Goal: Transaction & Acquisition: Purchase product/service

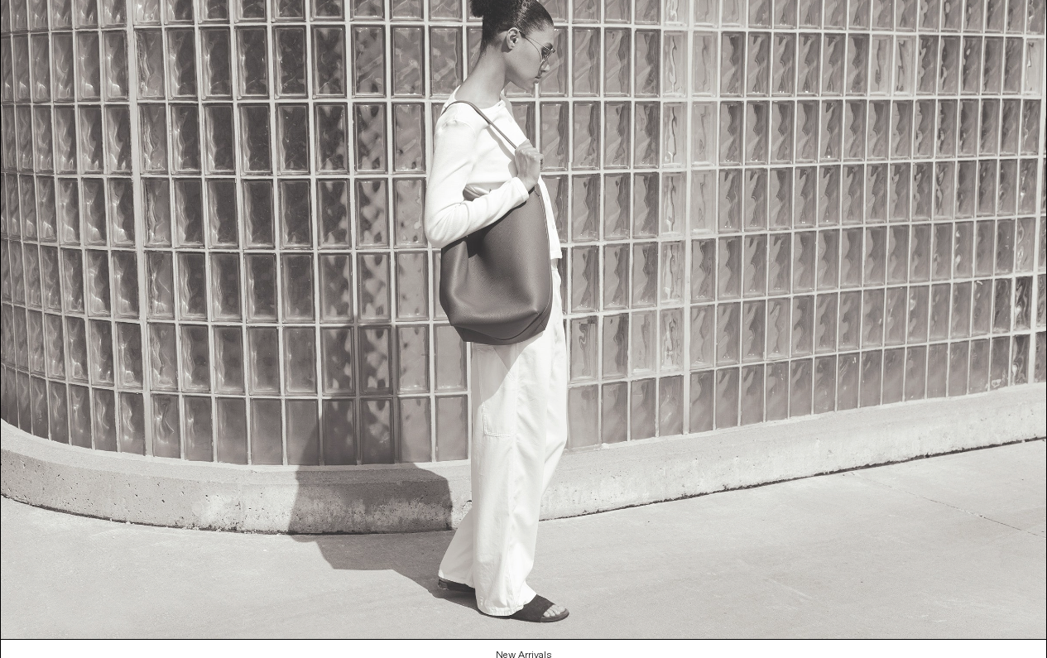
scroll to position [795, 0]
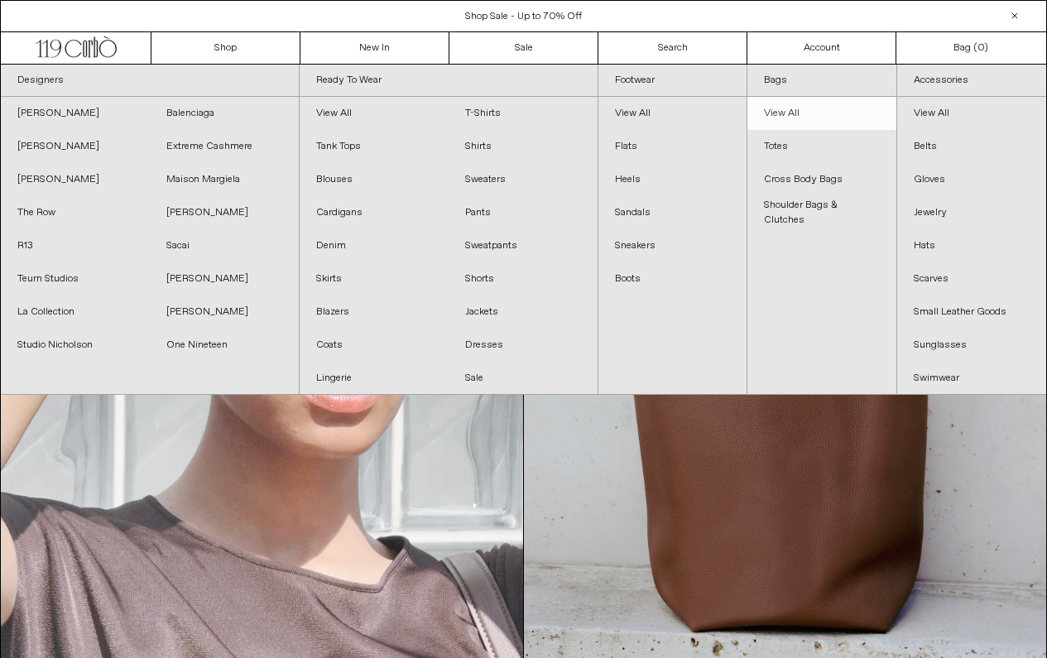
click at [781, 117] on link "View All" at bounding box center [821, 113] width 149 height 33
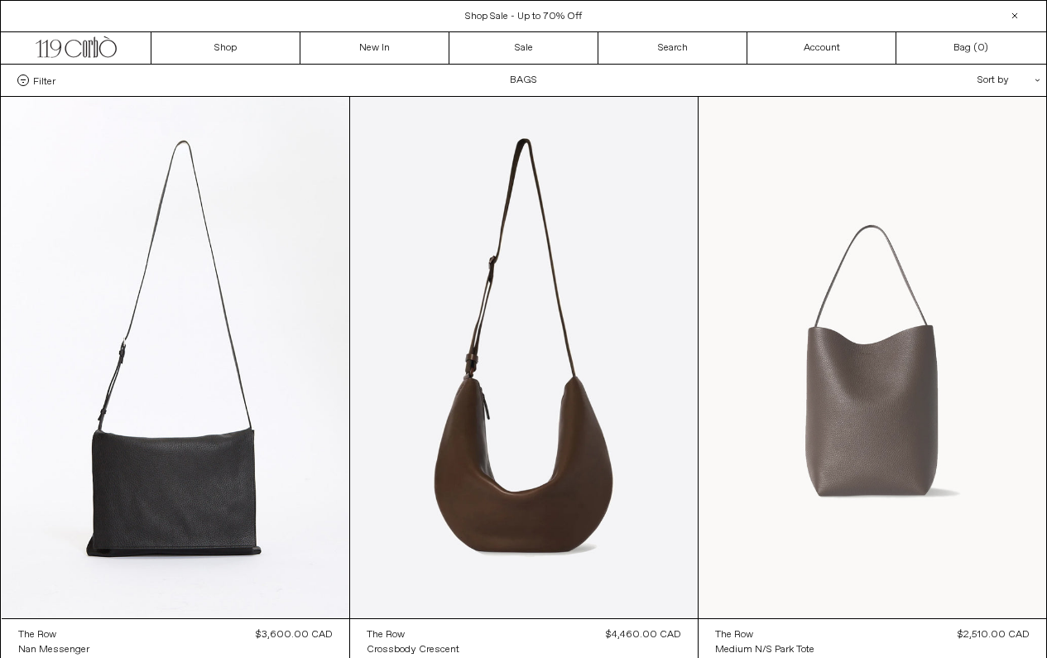
click at [903, 442] on at bounding box center [873, 357] width 348 height 521
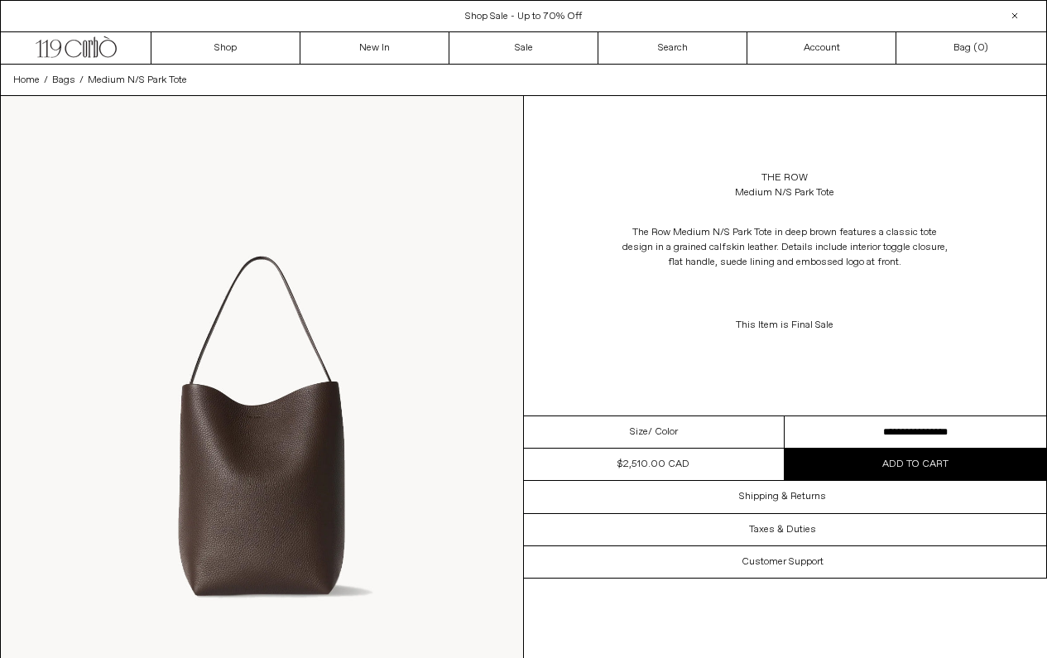
click at [357, 510] on img at bounding box center [262, 422] width 522 height 652
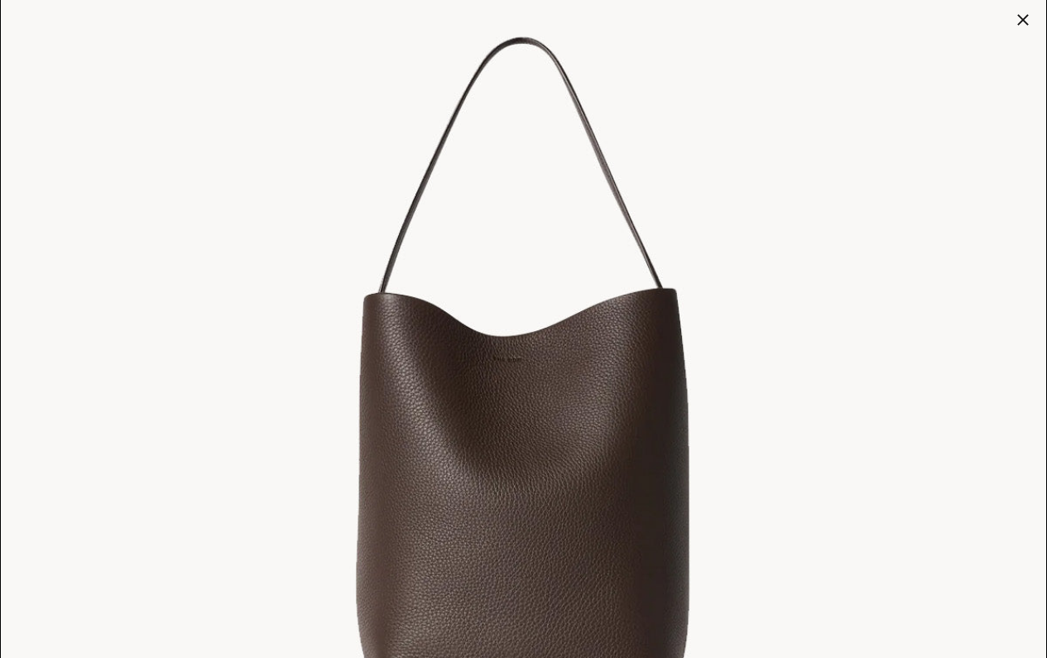
scroll to position [287, 0]
click at [1023, 17] on div at bounding box center [1022, 19] width 23 height 23
